Goal: Task Accomplishment & Management: Use online tool/utility

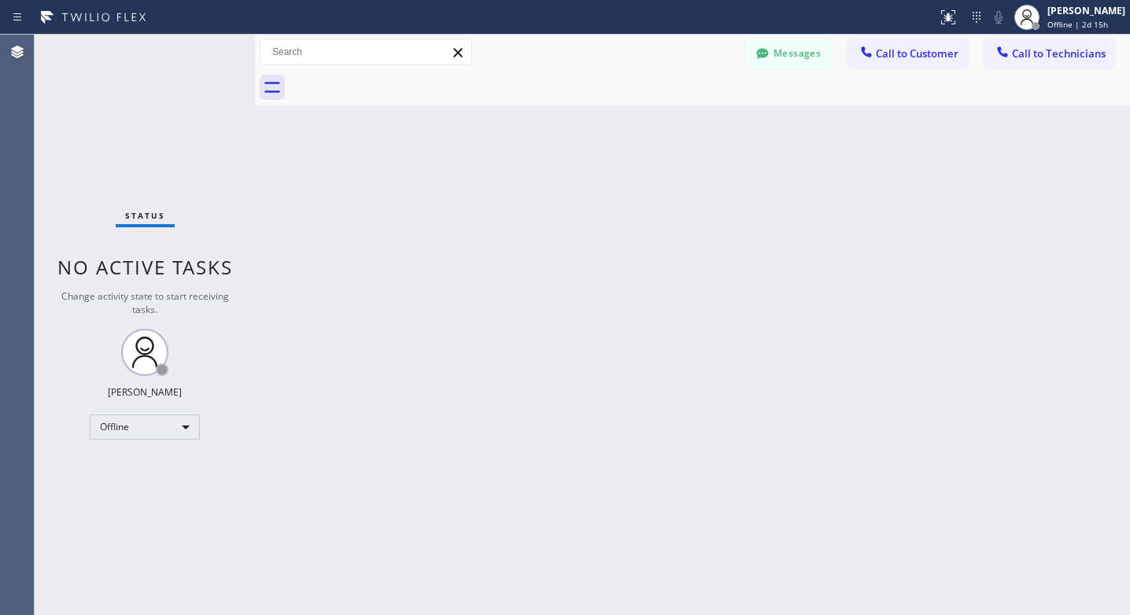
click at [186, 402] on div "Status No active tasks Change activity state to start receiving tasks. Lyra Lau…" at bounding box center [145, 325] width 220 height 581
click at [184, 427] on div "Offline" at bounding box center [145, 427] width 110 height 25
click at [148, 483] on li "Unavailable" at bounding box center [143, 488] width 107 height 19
click at [966, 9] on div at bounding box center [948, 17] width 35 height 19
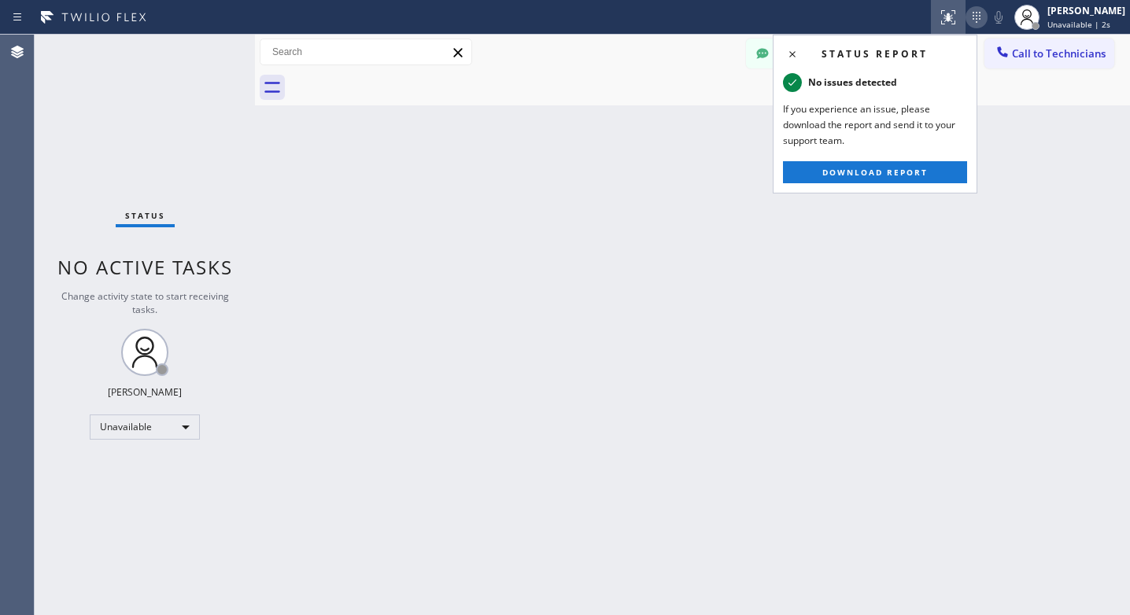
click at [986, 14] on icon at bounding box center [976, 17] width 19 height 19
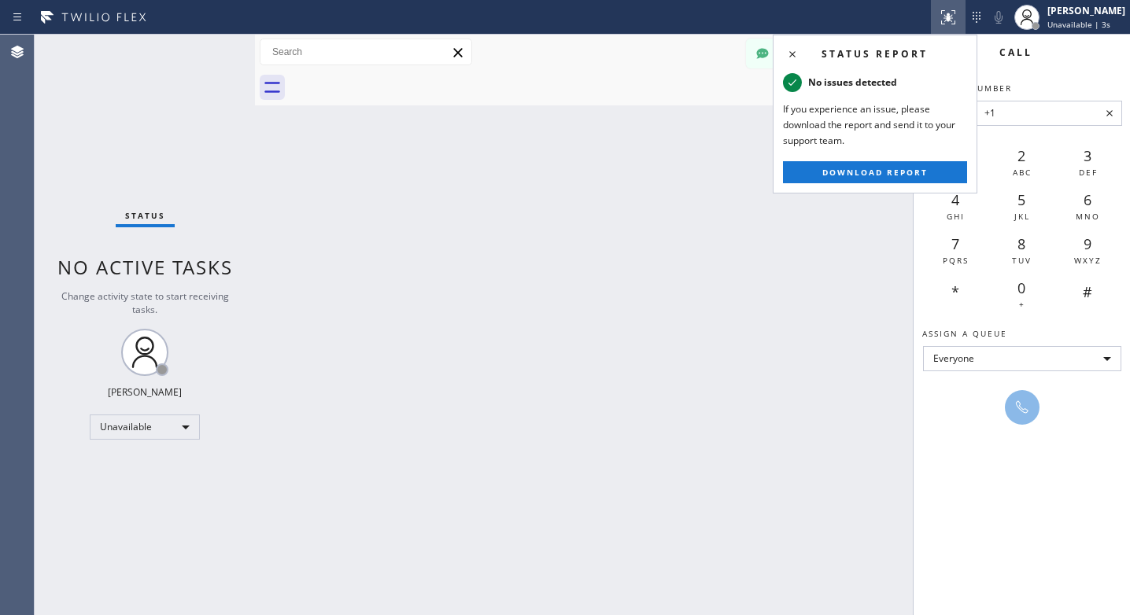
click at [1033, 118] on input "+1" at bounding box center [1048, 113] width 148 height 25
click at [770, 319] on div "Back to Dashboard Change Sender ID Customers Technicians RP [PERSON_NAME] [DATE…" at bounding box center [692, 325] width 875 height 581
click at [787, 57] on icon at bounding box center [792, 54] width 19 height 19
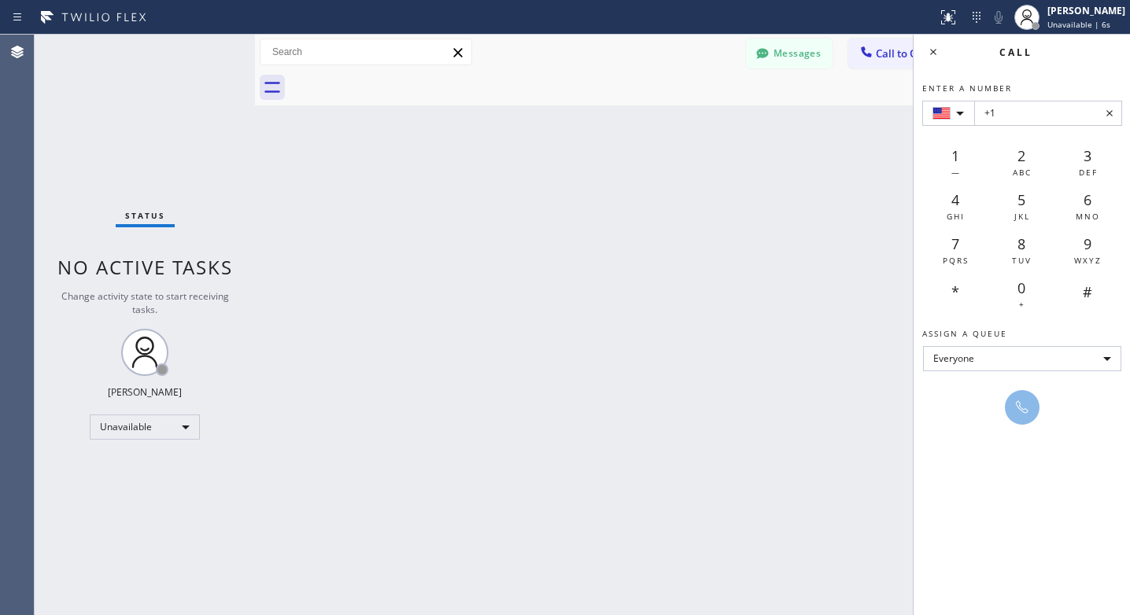
click at [1110, 116] on icon at bounding box center [1109, 113] width 19 height 19
click at [937, 50] on icon at bounding box center [933, 51] width 19 height 19
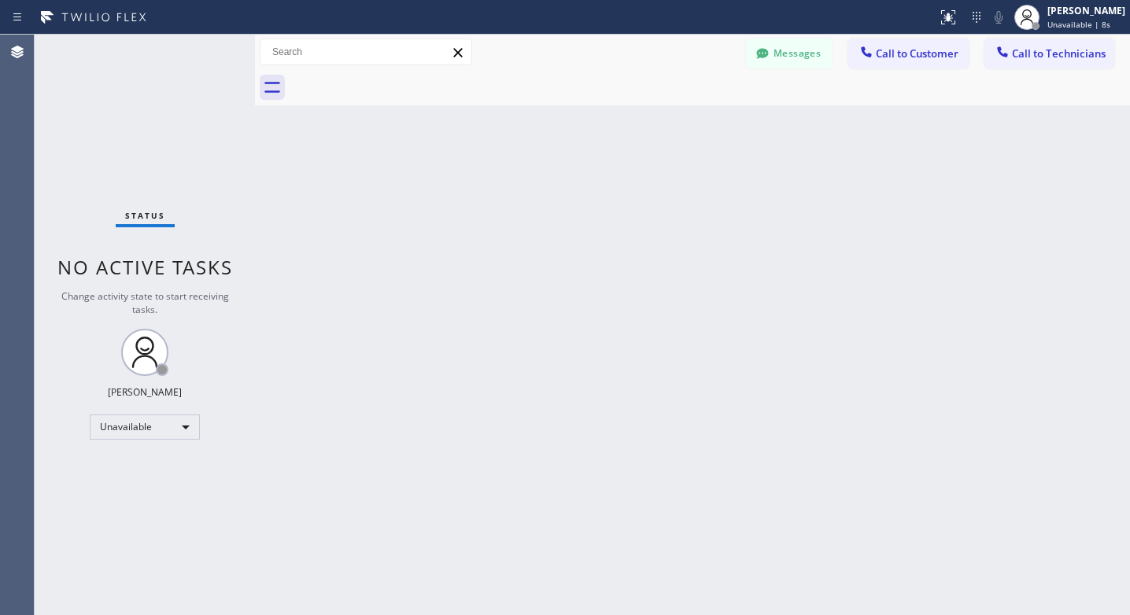
click at [906, 55] on span "Call to Customer" at bounding box center [917, 53] width 83 height 14
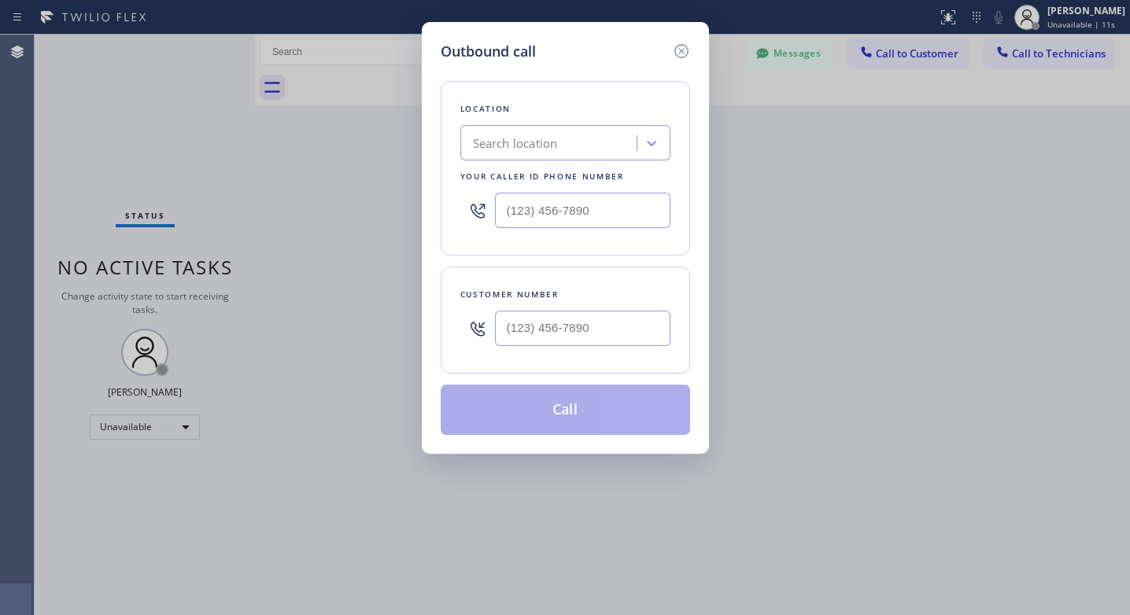
type input "(___) ___-____"
click at [545, 205] on input "(___) ___-____" at bounding box center [582, 210] width 175 height 35
type input "(___) ___-____"
click at [514, 330] on input "(___) ___-____" at bounding box center [582, 328] width 175 height 35
click at [683, 49] on icon at bounding box center [681, 51] width 19 height 19
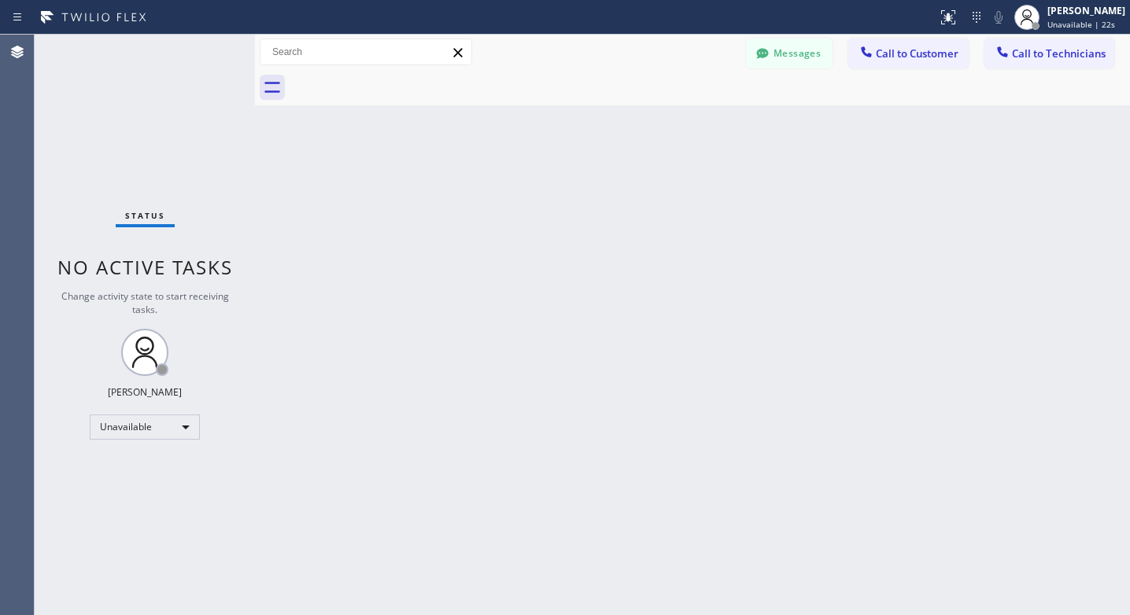
click at [937, 51] on span "Call to Customer" at bounding box center [917, 53] width 83 height 14
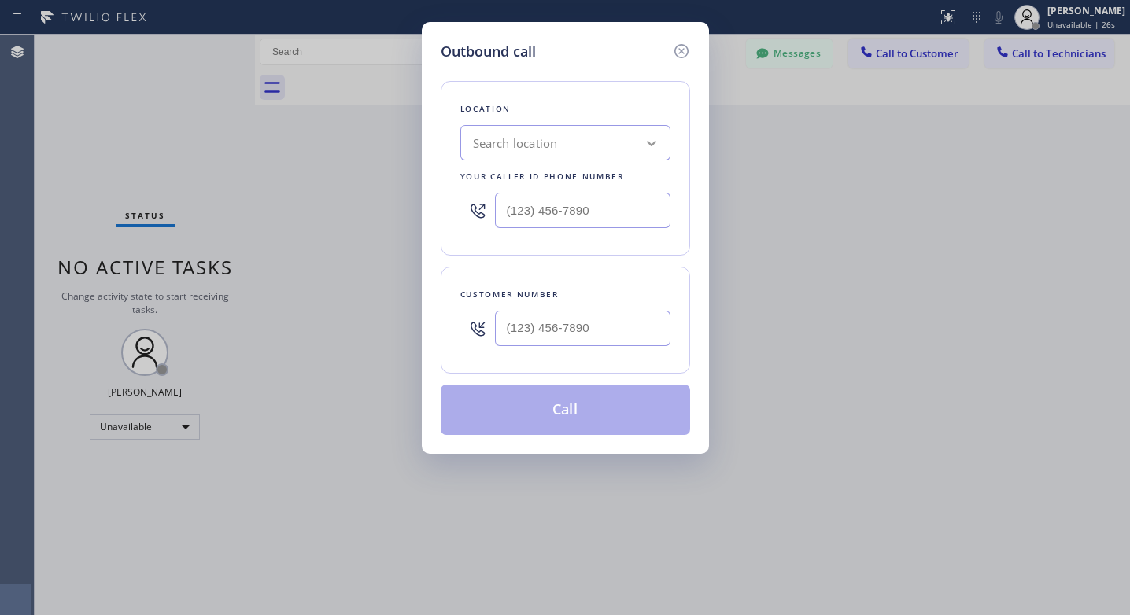
click at [660, 145] on div at bounding box center [651, 143] width 28 height 28
click at [652, 141] on icon at bounding box center [652, 143] width 16 height 16
click at [538, 144] on div "Search location" at bounding box center [515, 144] width 85 height 18
click at [538, 142] on div "Search location" at bounding box center [515, 144] width 85 height 18
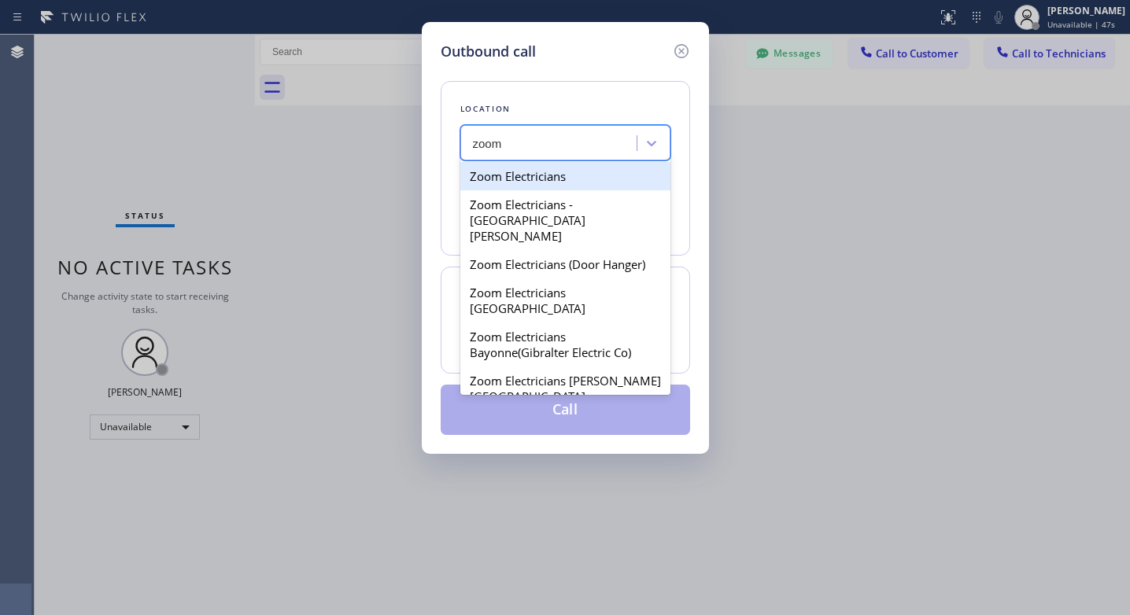
type input "zoom"
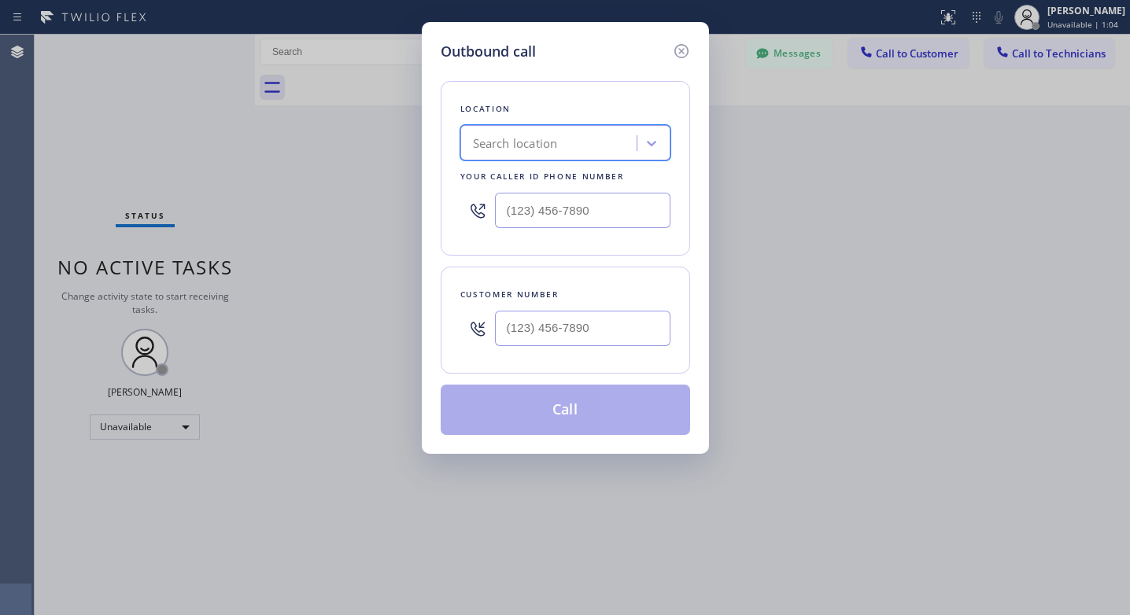
click at [553, 127] on div "Search location" at bounding box center [565, 142] width 210 height 35
type input "[MEDICAL_DATA]"
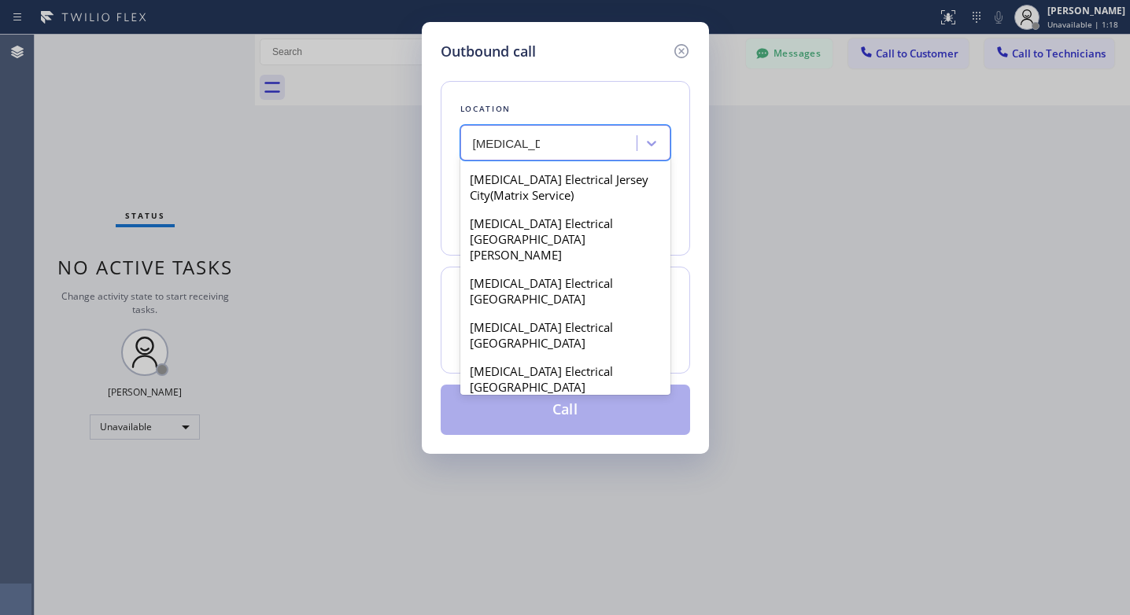
scroll to position [866, 0]
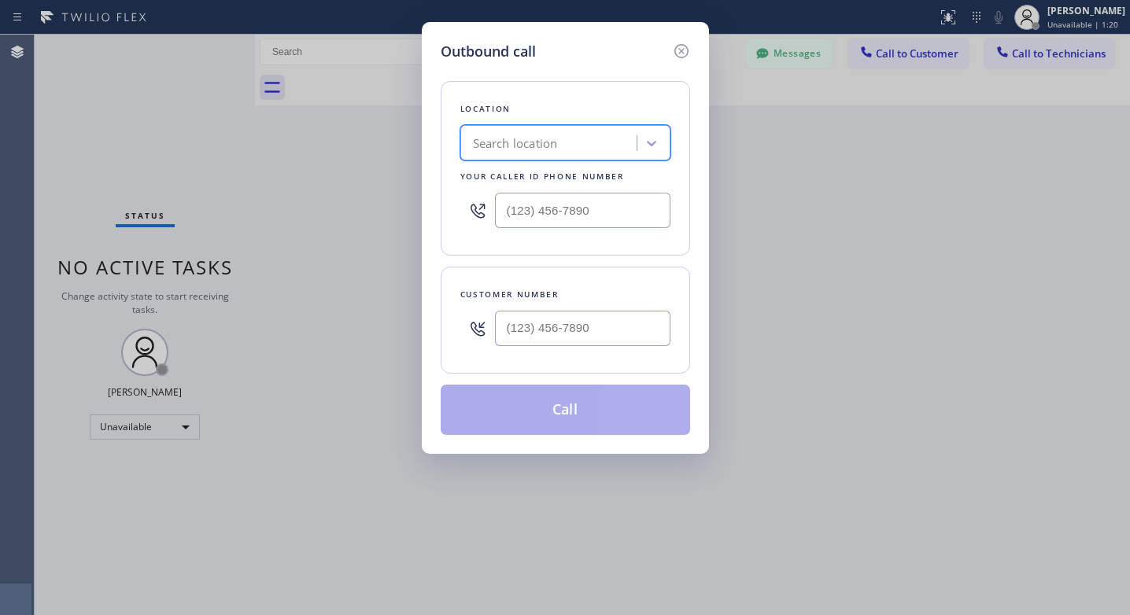
click at [552, 141] on div "Search location" at bounding box center [551, 144] width 172 height 28
click at [555, 141] on div "Search location" at bounding box center [515, 144] width 85 height 18
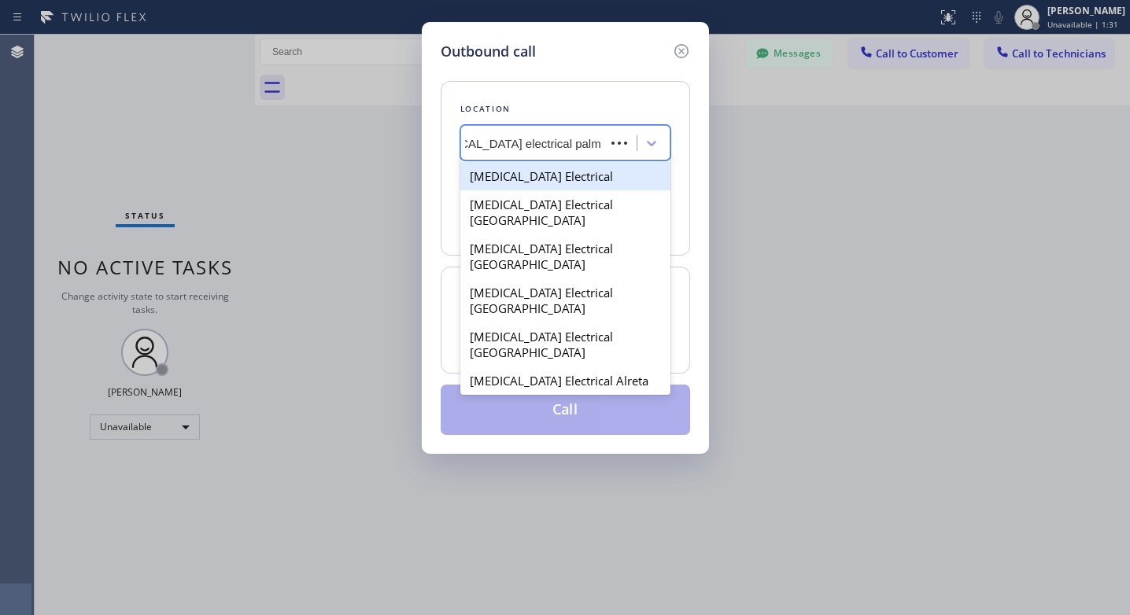
type input "[MEDICAL_DATA] electrical palm spring"
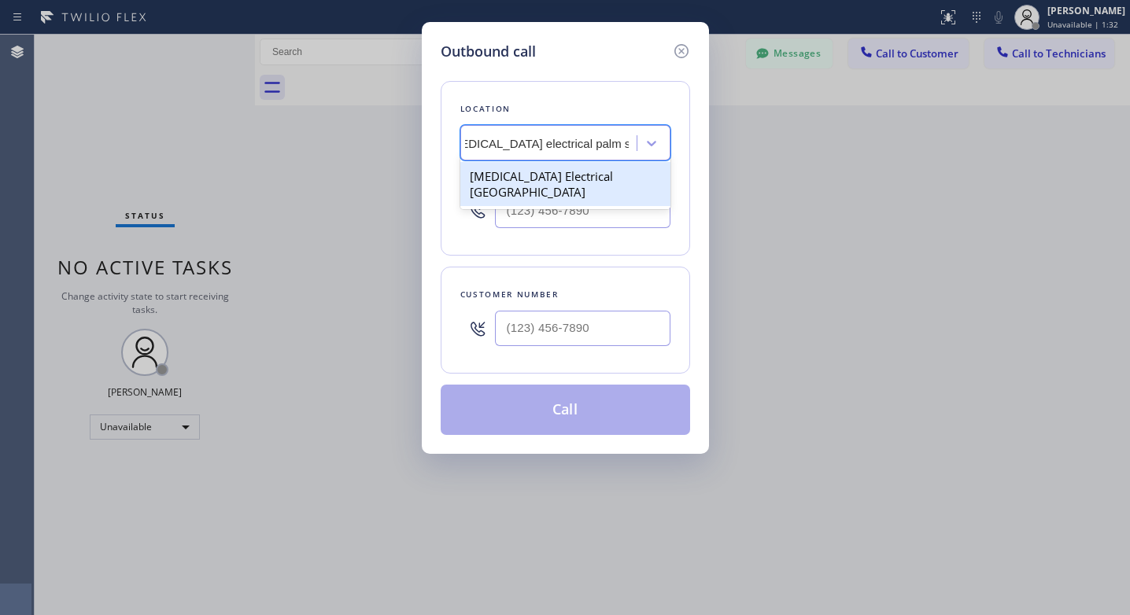
scroll to position [0, 25]
click at [531, 186] on div "[MEDICAL_DATA] Electrical [GEOGRAPHIC_DATA]" at bounding box center [565, 184] width 210 height 44
type input "[PHONE_NUMBER]"
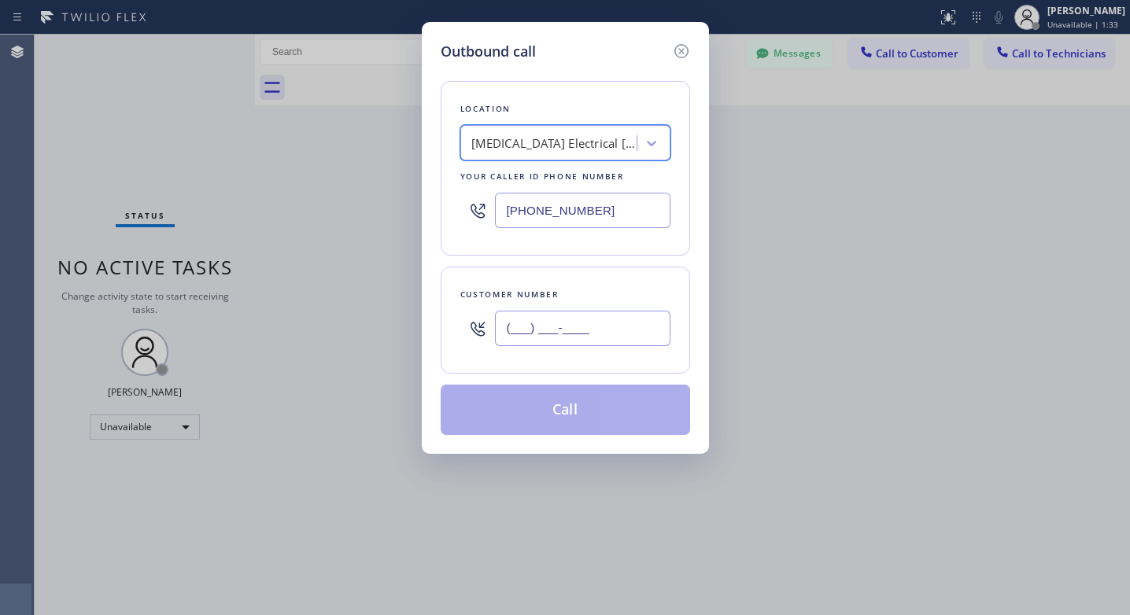
click at [557, 323] on input "(___) ___-____" at bounding box center [582, 328] width 175 height 35
paste input "310) 757-1259"
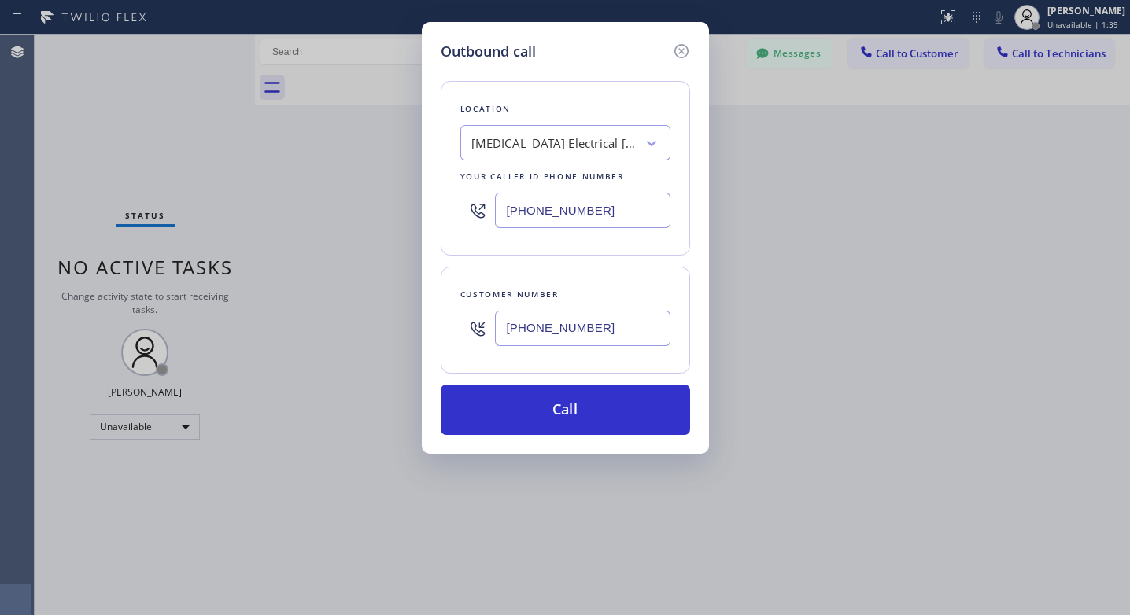
type input "[PHONE_NUMBER]"
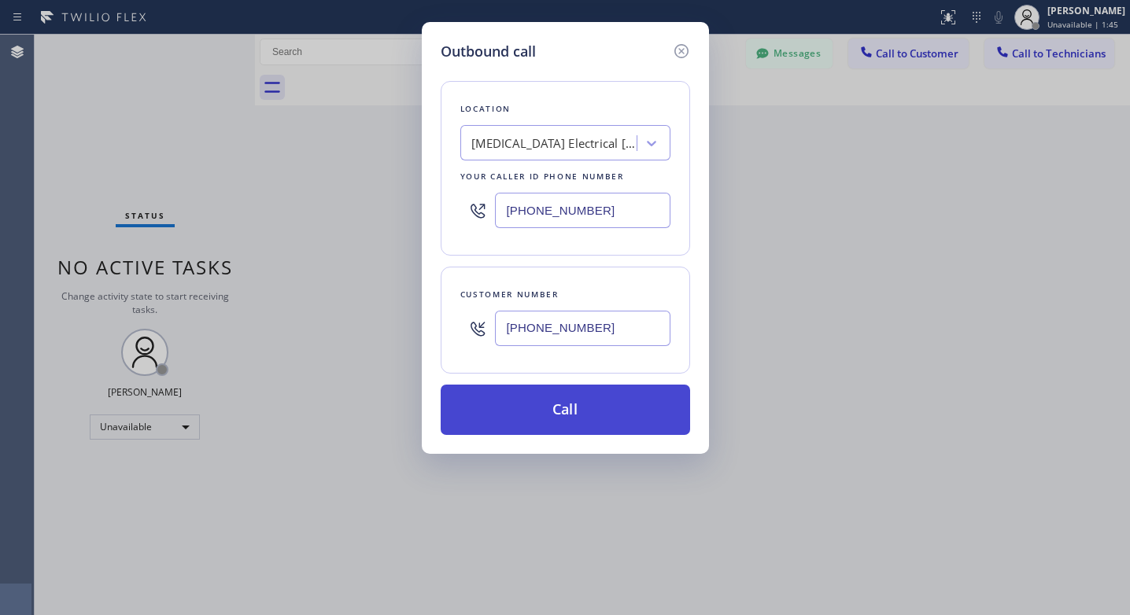
click at [557, 411] on button "Call" at bounding box center [565, 410] width 249 height 50
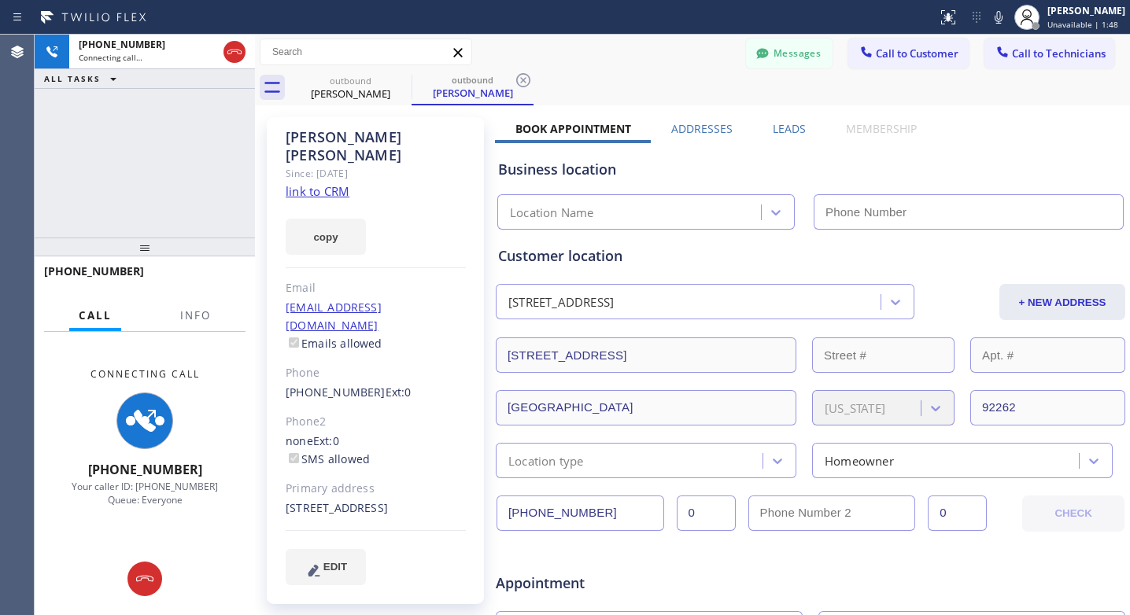
scroll to position [360, 0]
type input "[PHONE_NUMBER]"
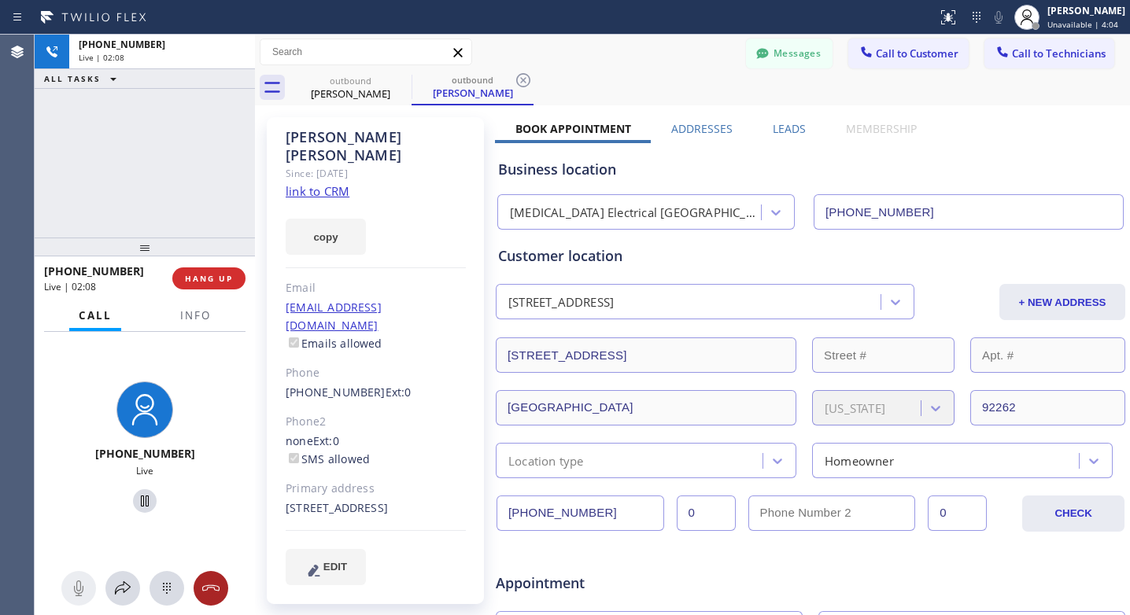
click at [215, 581] on icon at bounding box center [210, 588] width 19 height 19
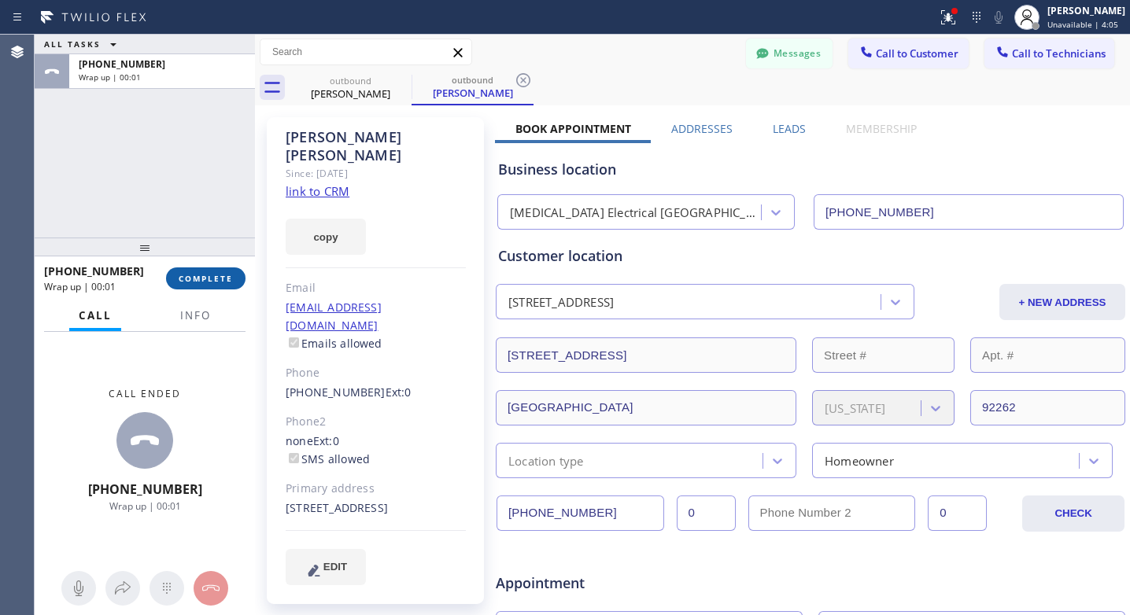
click at [222, 283] on span "COMPLETE" at bounding box center [206, 278] width 54 height 11
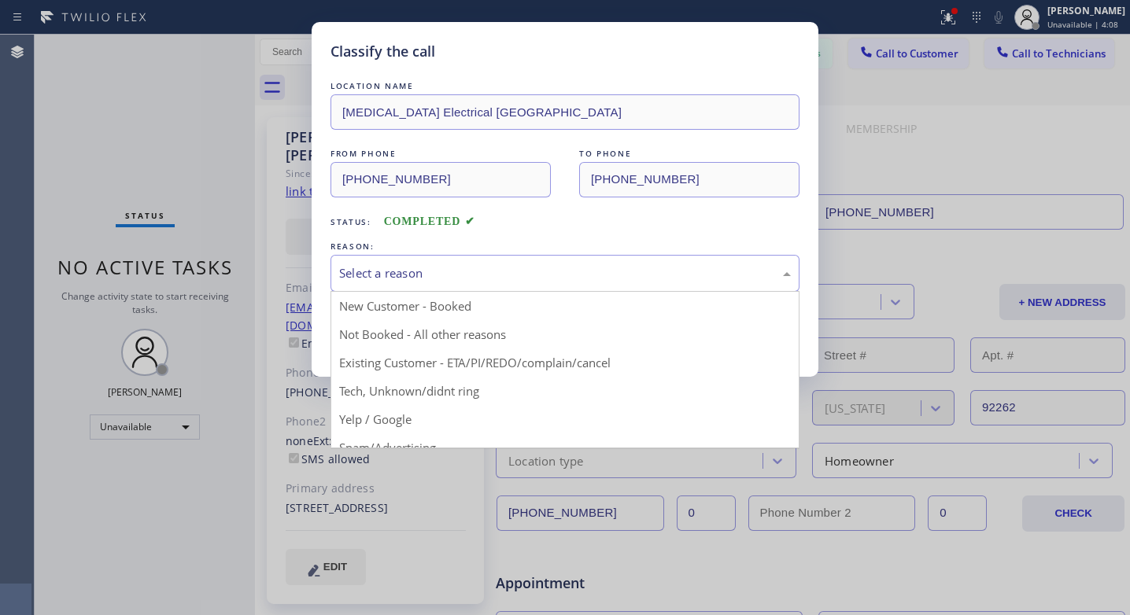
click at [493, 275] on div "Select a reason" at bounding box center [565, 273] width 452 height 18
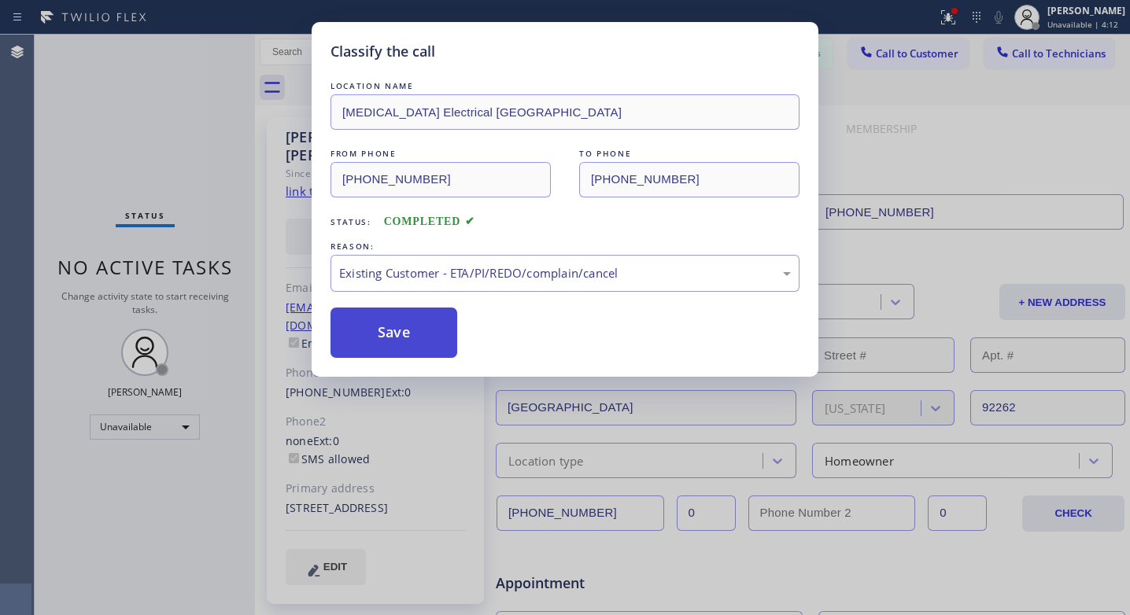
click at [369, 334] on button "Save" at bounding box center [394, 333] width 127 height 50
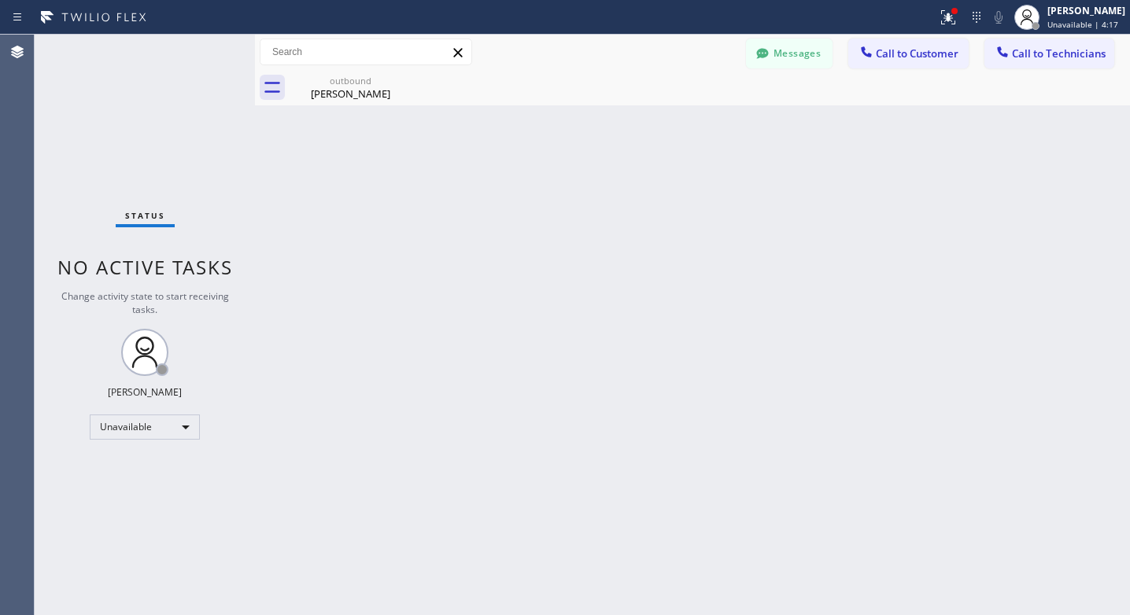
click at [454, 50] on icon at bounding box center [458, 52] width 19 height 19
click at [438, 91] on div "outbound [PERSON_NAME]" at bounding box center [710, 87] width 840 height 35
click at [441, 90] on div "outbound [PERSON_NAME]" at bounding box center [710, 87] width 840 height 35
click at [605, 86] on div "outbound [PERSON_NAME]" at bounding box center [710, 87] width 840 height 35
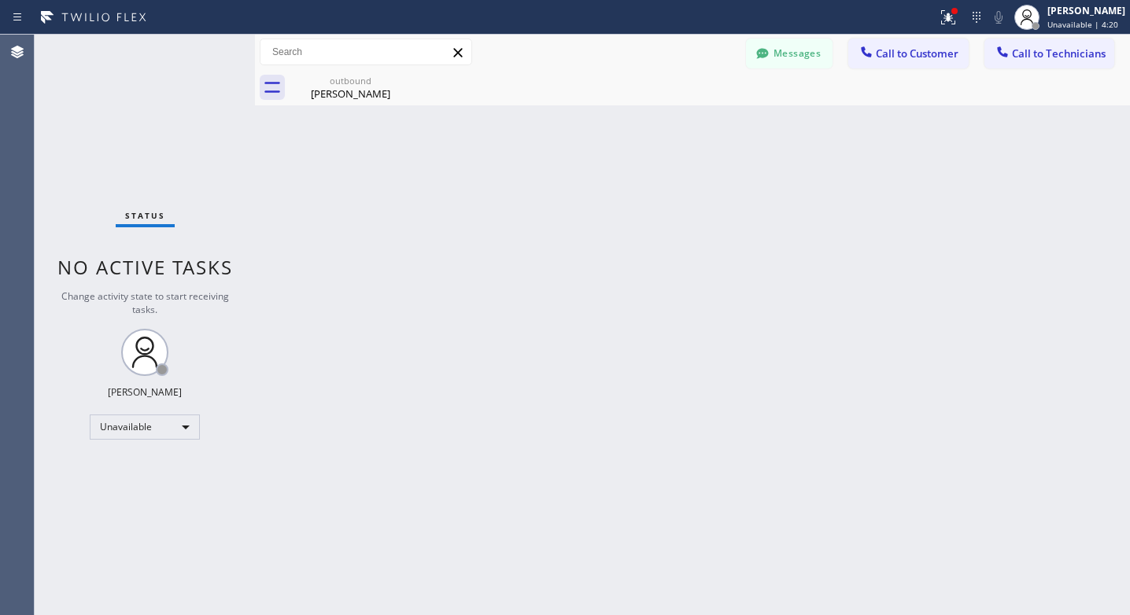
click at [681, 83] on div "outbound [PERSON_NAME]" at bounding box center [710, 87] width 840 height 35
